Goal: Task Accomplishment & Management: Use online tool/utility

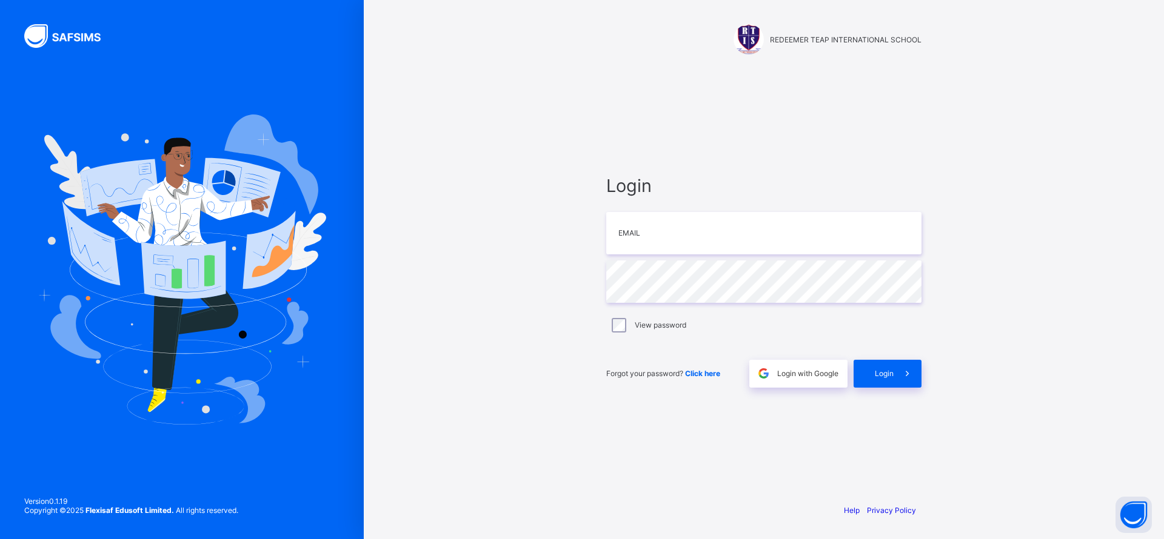
type input "**********"
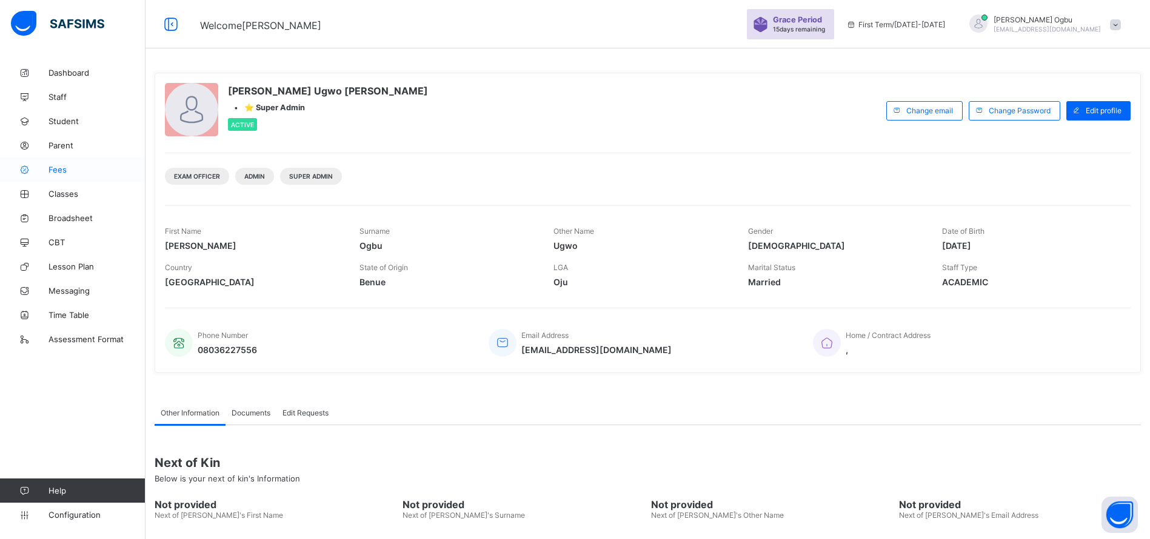
click at [56, 172] on span "Fees" at bounding box center [96, 170] width 97 height 10
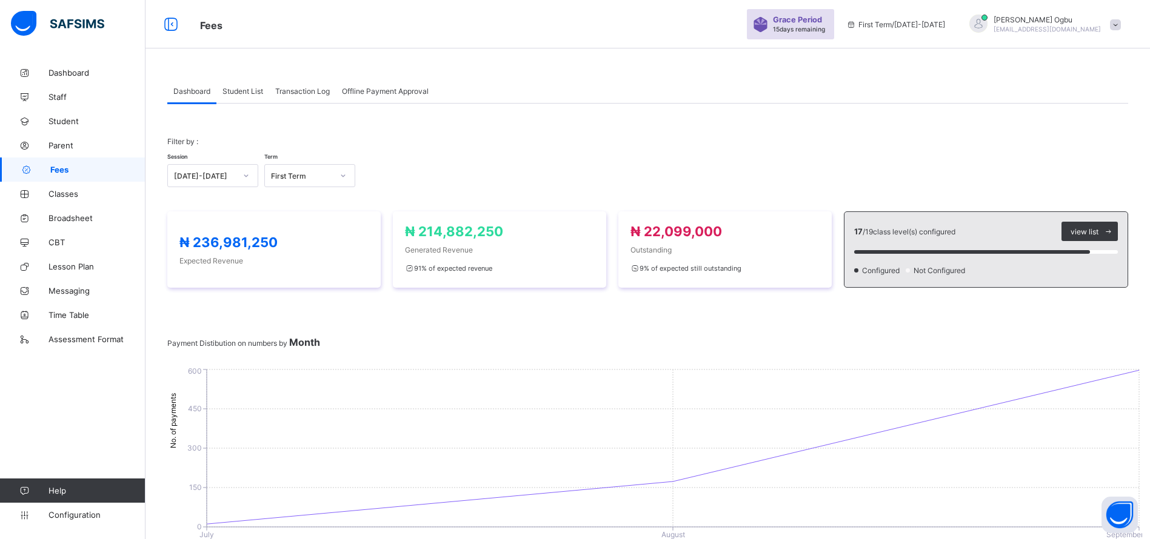
click at [238, 92] on span "Student List" at bounding box center [242, 91] width 41 height 9
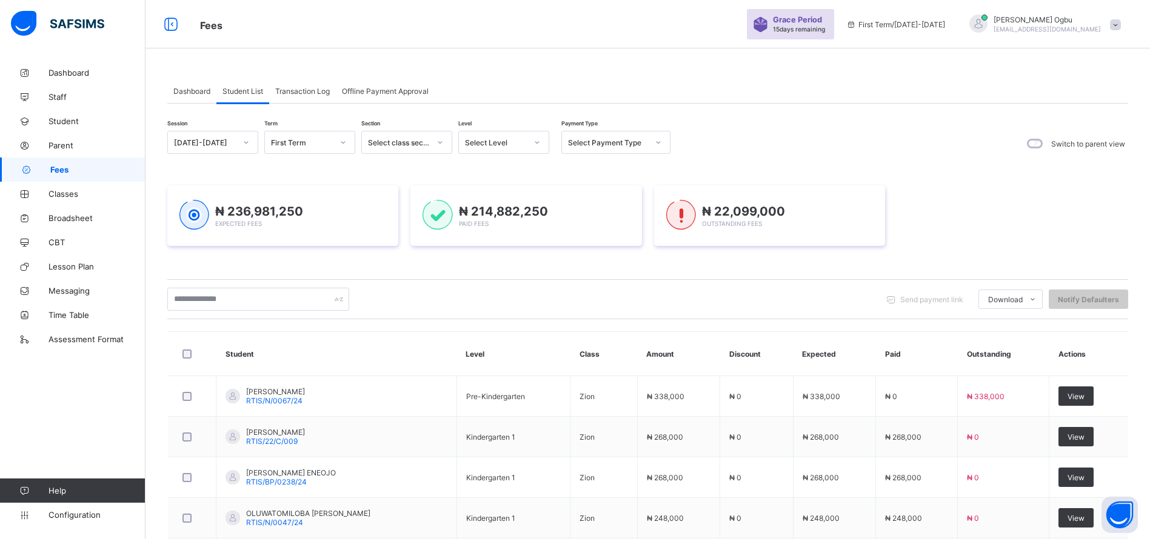
click at [295, 95] on span "Transaction Log" at bounding box center [302, 91] width 55 height 9
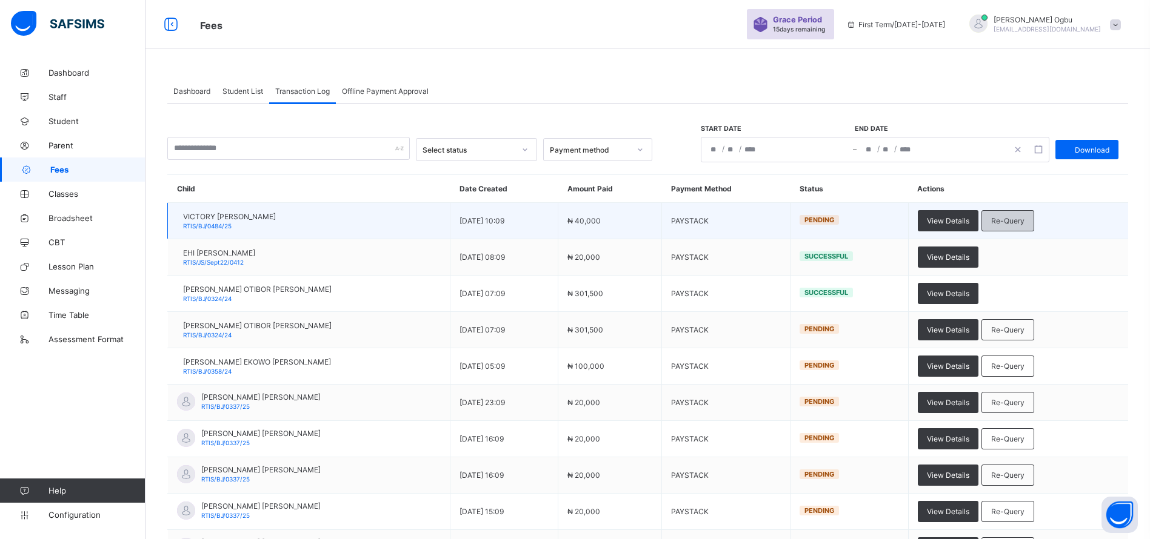
click at [1034, 225] on div "Re-Query" at bounding box center [1007, 220] width 53 height 21
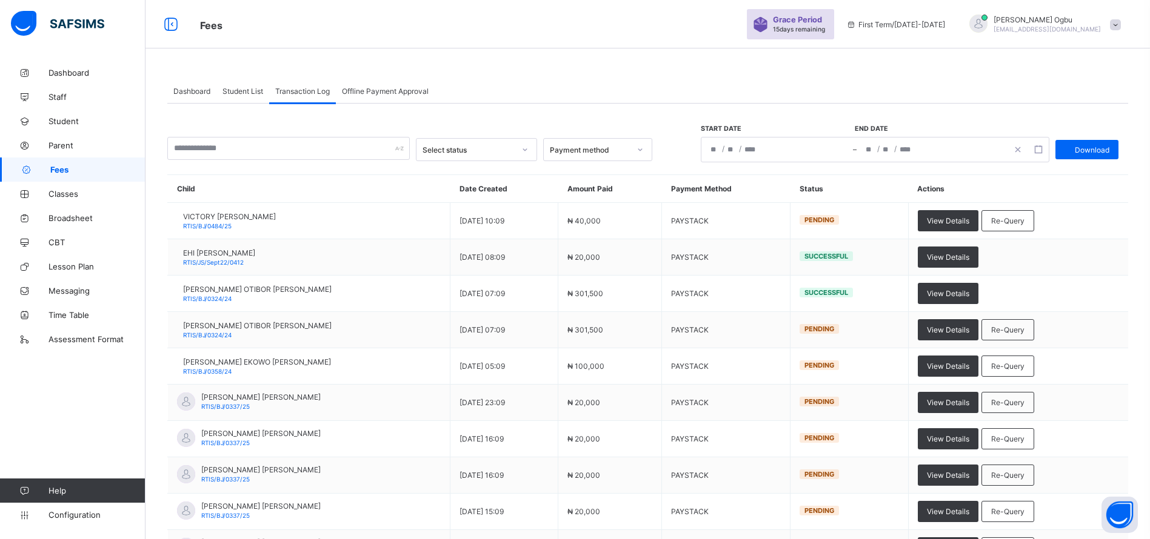
click at [185, 90] on span "Dashboard" at bounding box center [191, 91] width 37 height 9
